Goal: Navigation & Orientation: Go to known website

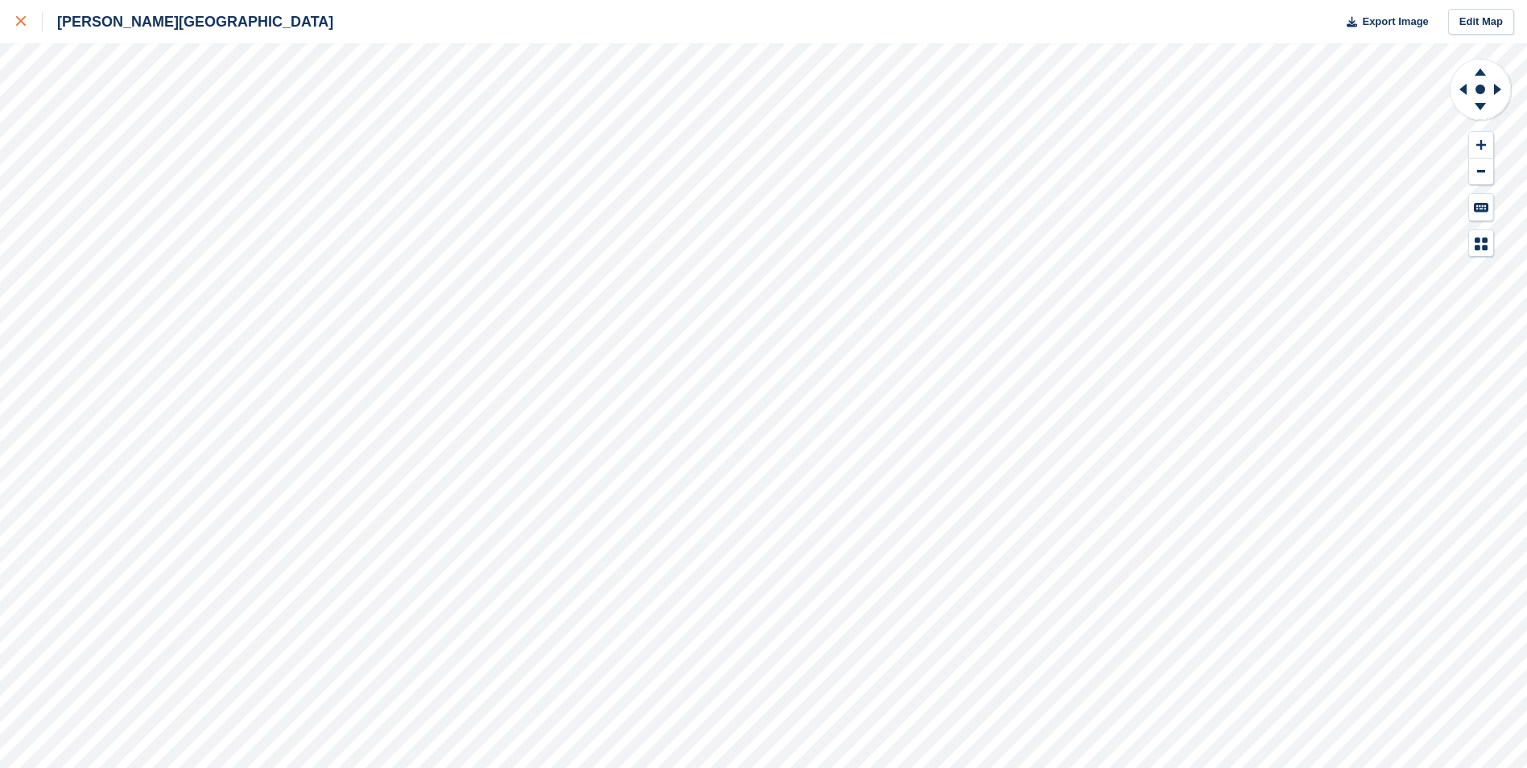
click at [20, 22] on icon at bounding box center [21, 21] width 10 height 10
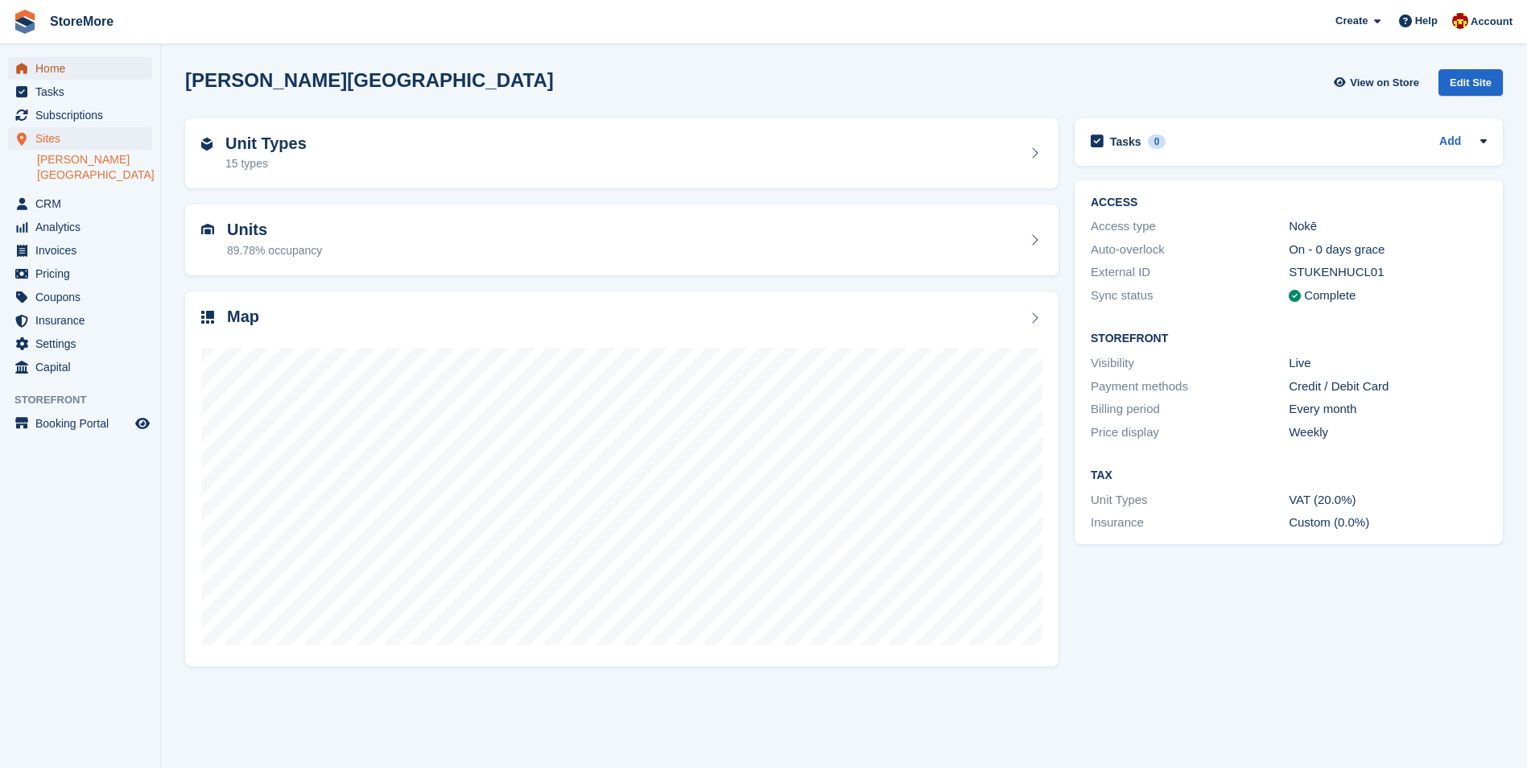
click at [98, 74] on span "Home" at bounding box center [83, 68] width 97 height 23
